Goal: Task Accomplishment & Management: Manage account settings

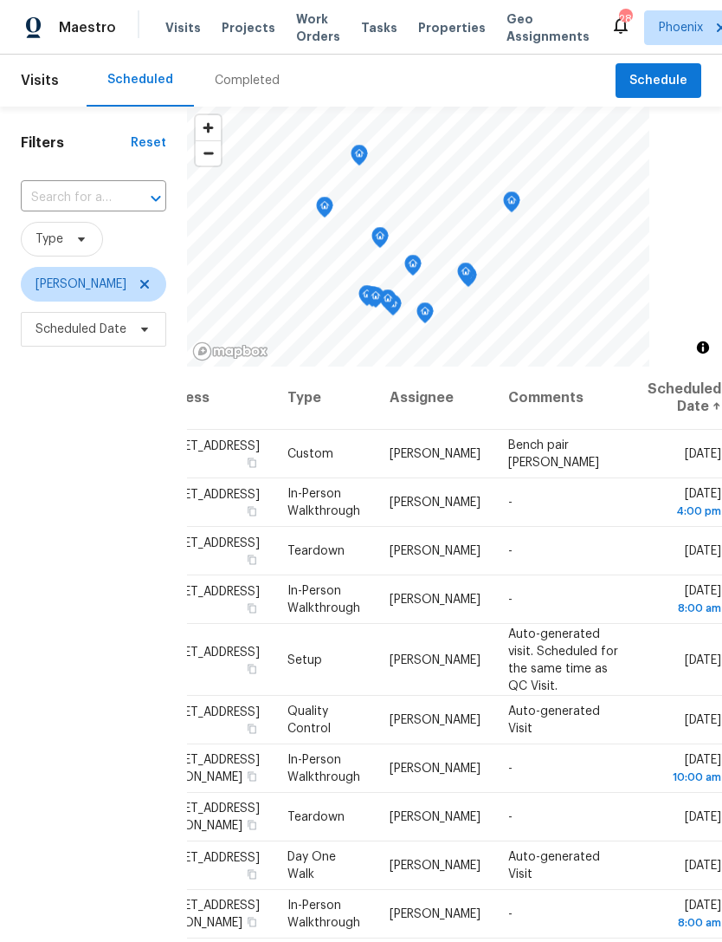
scroll to position [0, 150]
click at [0, 0] on icon at bounding box center [0, 0] width 0 height 0
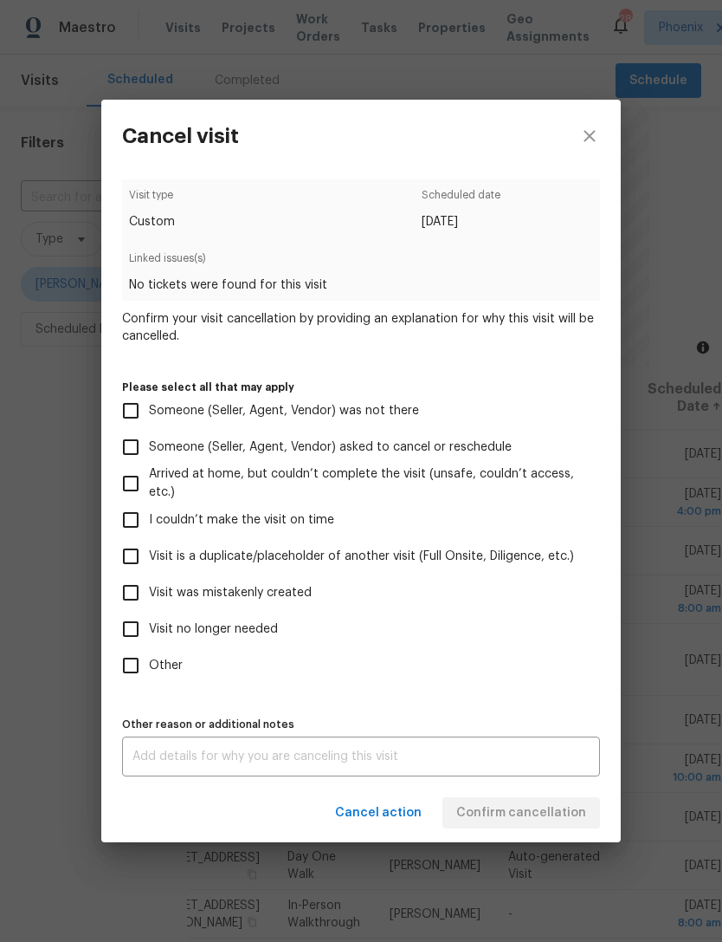
click at [135, 636] on input "Visit no longer needed" at bounding box center [131, 629] width 36 height 36
checkbox input "true"
click at [304, 743] on div "x Other reason or additional notes" at bounding box center [361, 756] width 478 height 40
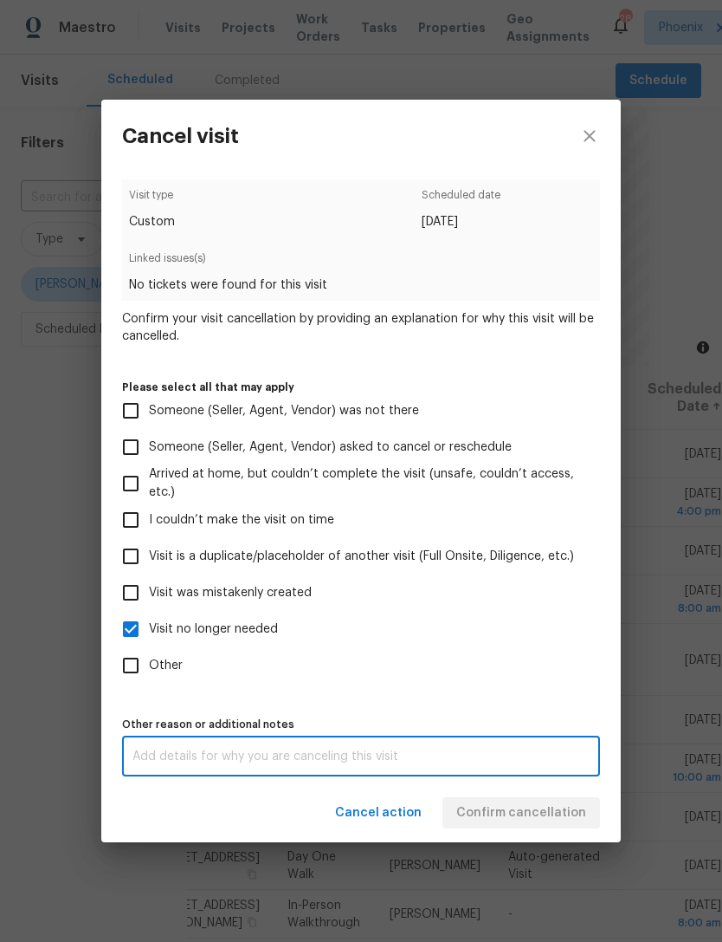
scroll to position [55, 0]
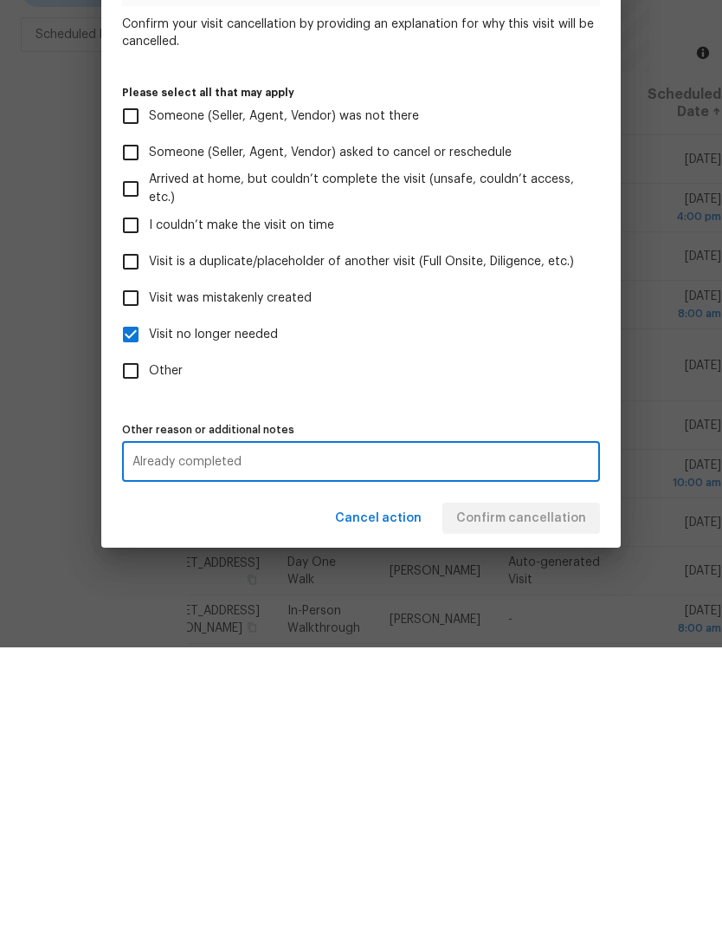
type textarea "Already completed"
click at [525, 647] on label "Other" at bounding box center [350, 665] width 474 height 36
click at [149, 647] on input "Other" at bounding box center [131, 665] width 36 height 36
checkbox input "true"
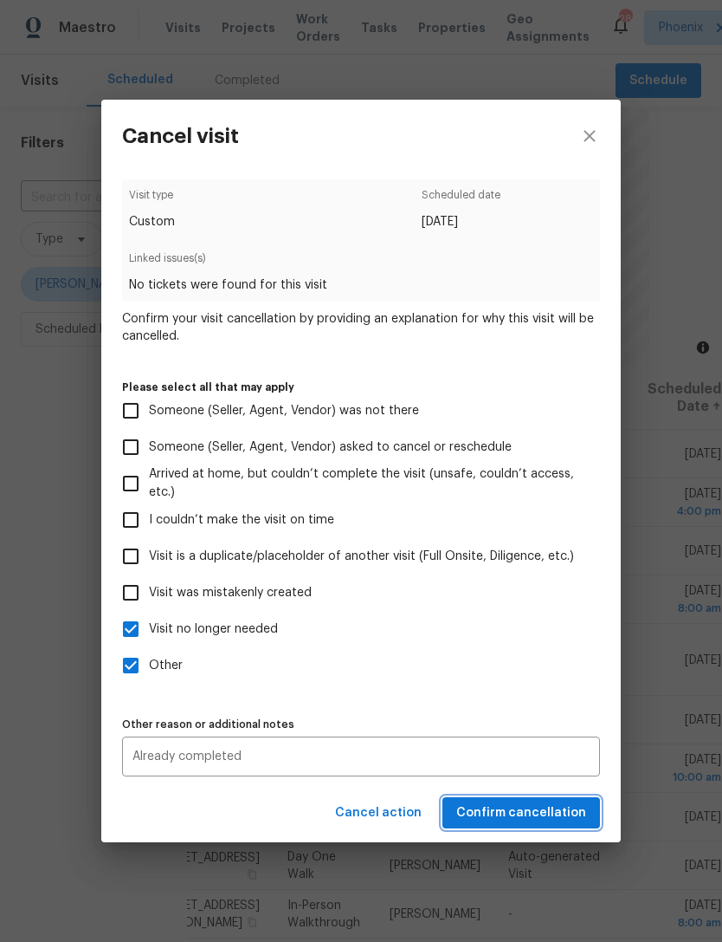
click at [560, 816] on span "Confirm cancellation" at bounding box center [522, 813] width 130 height 22
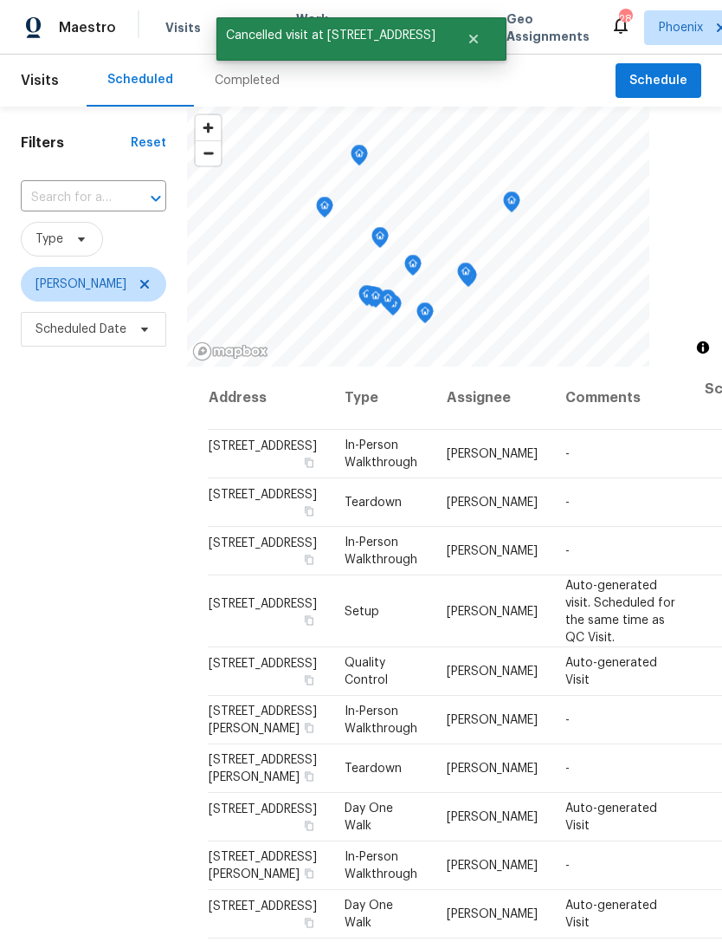
scroll to position [0, 0]
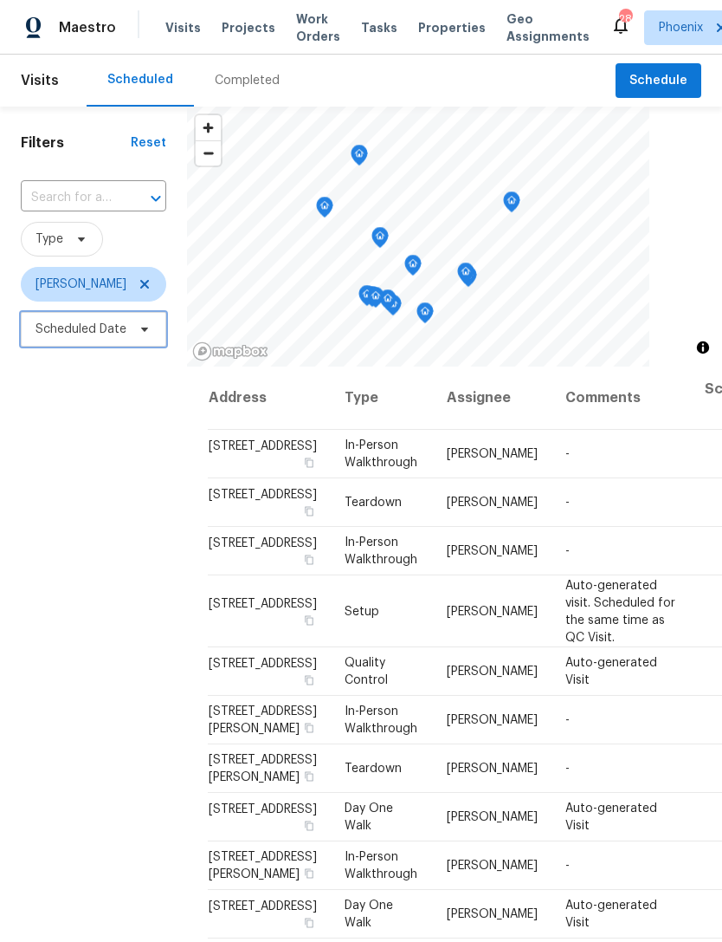
click at [63, 336] on span "Scheduled Date" at bounding box center [81, 329] width 91 height 17
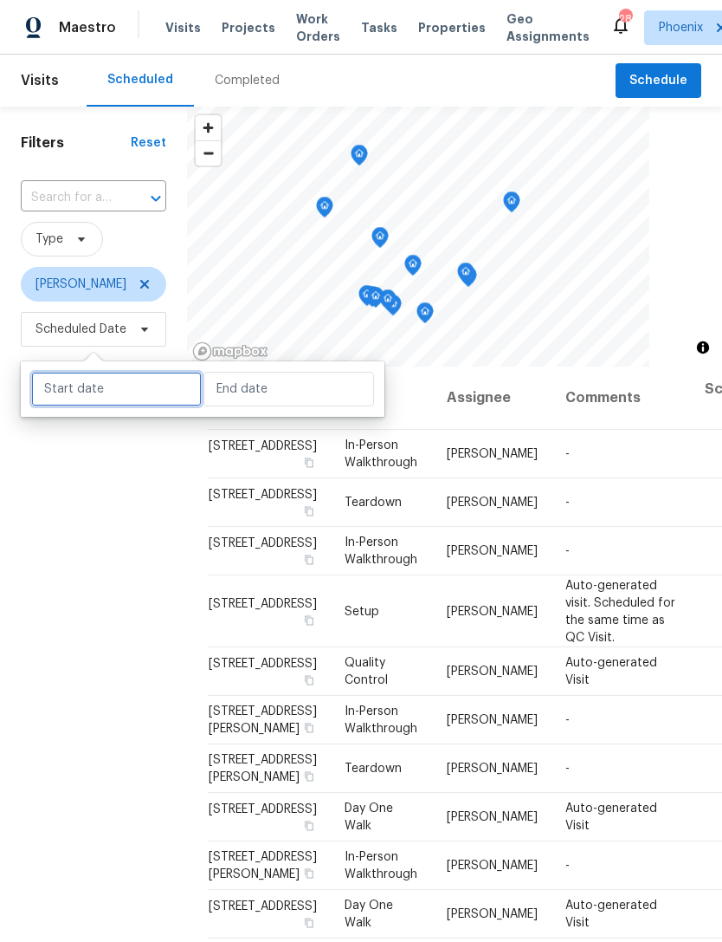
click at [74, 382] on input "text" at bounding box center [116, 389] width 171 height 35
select select "8"
select select "2025"
select select "9"
select select "2025"
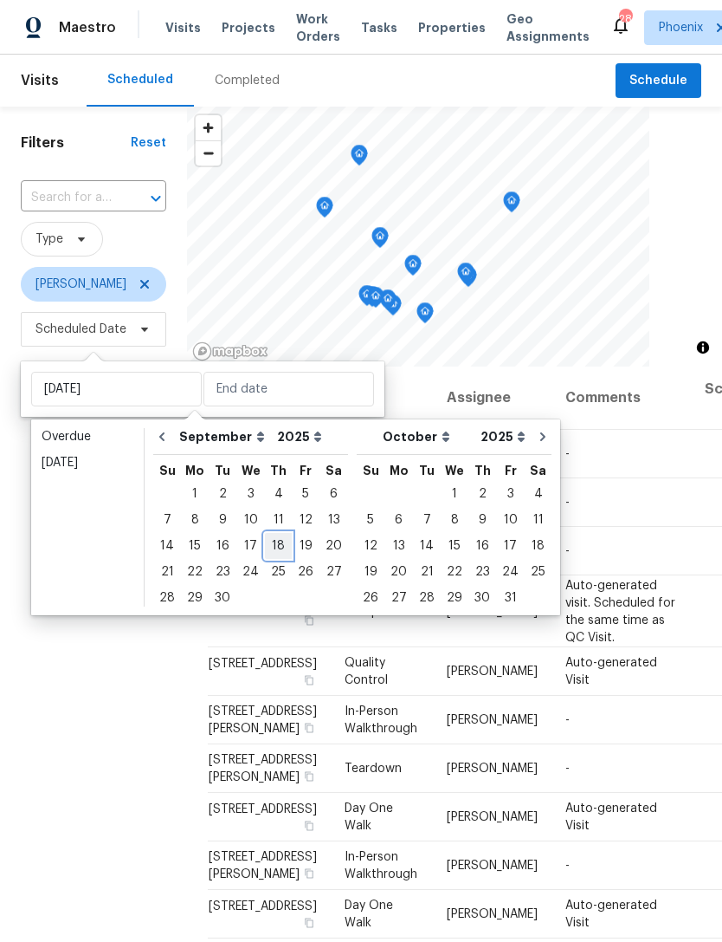
click at [277, 543] on div "18" at bounding box center [278, 546] width 27 height 24
type input "[DATE]"
click at [277, 539] on div "18" at bounding box center [278, 546] width 27 height 24
type input "[DATE]"
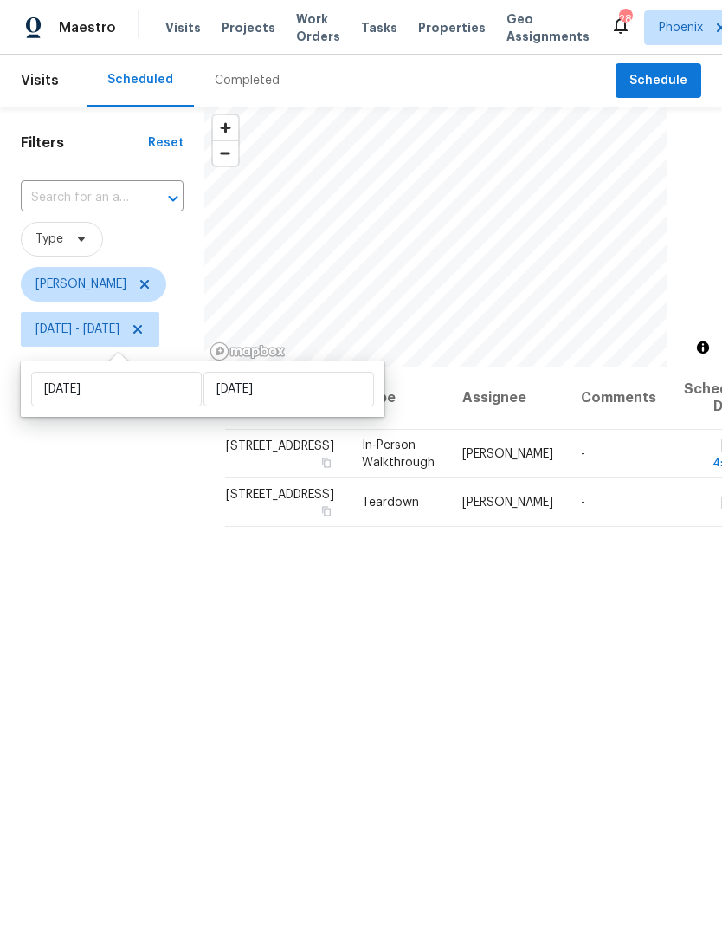
click at [77, 539] on div "Filters Reset ​ Type [PERSON_NAME] [DATE] - [DATE]" at bounding box center [102, 614] width 204 height 1014
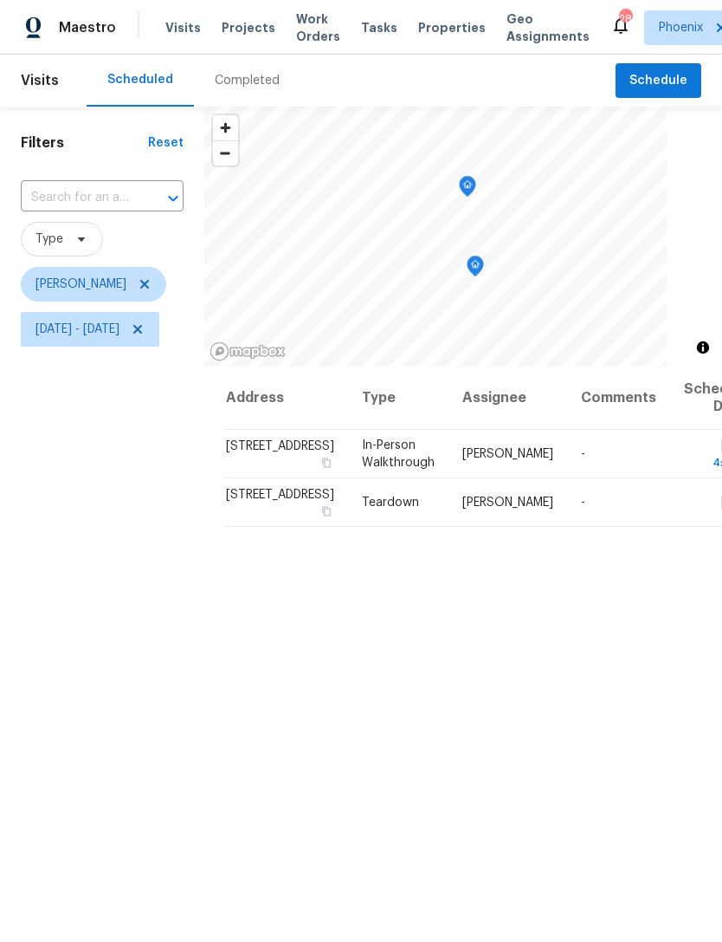
click at [476, 183] on icon "Map marker" at bounding box center [468, 187] width 16 height 20
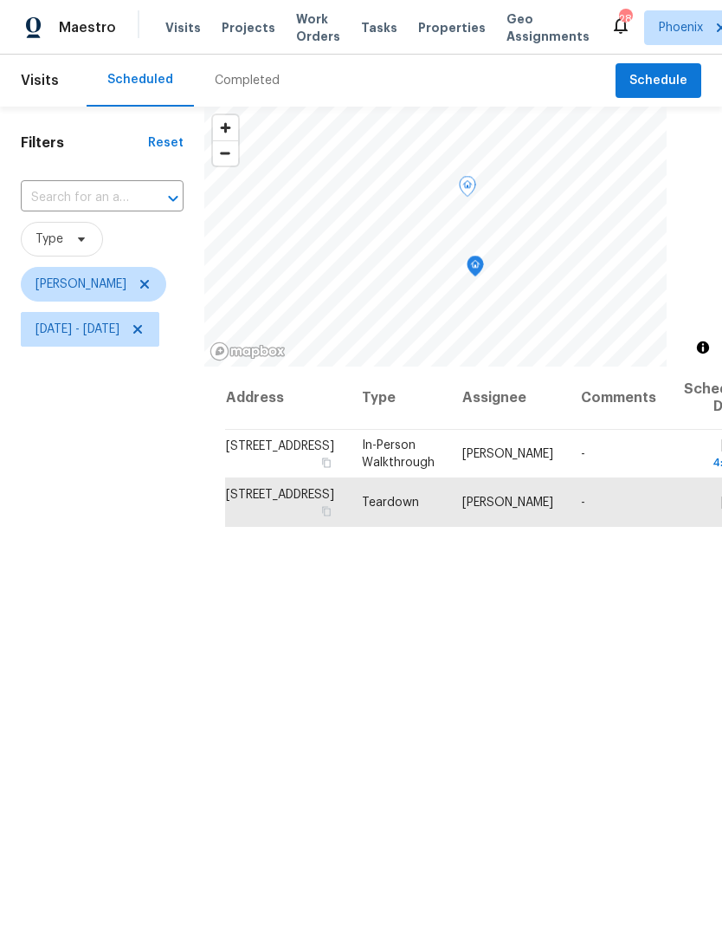
click at [484, 275] on icon "Map marker" at bounding box center [475, 267] width 17 height 22
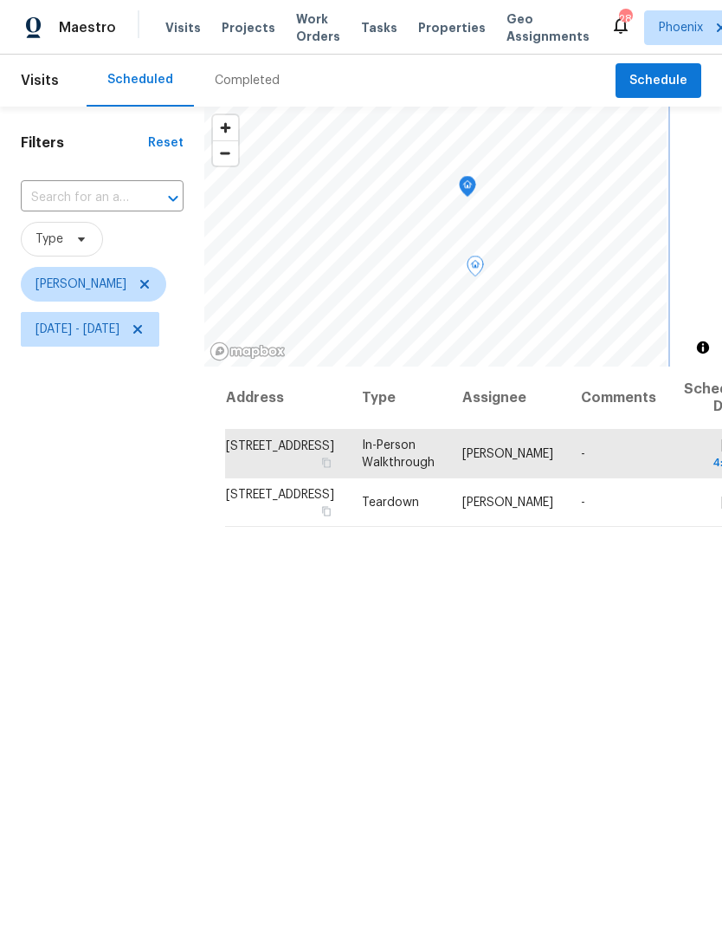
click at [484, 269] on icon "Map marker" at bounding box center [475, 267] width 17 height 22
click at [470, 187] on icon "Map marker" at bounding box center [467, 186] width 5 height 4
